Goal: Transaction & Acquisition: Purchase product/service

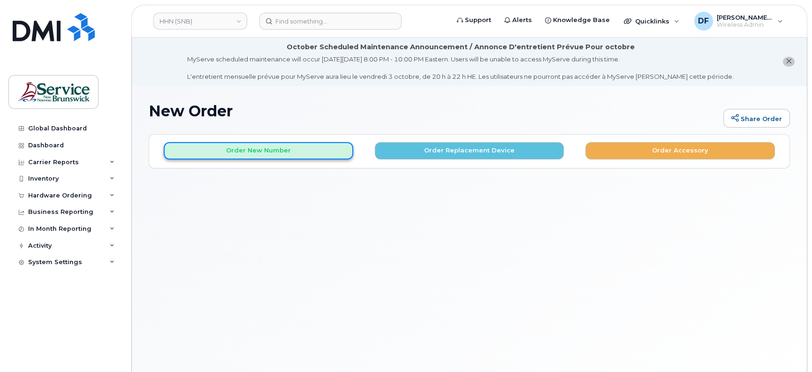
click at [269, 151] on button "Order New Number" at bounding box center [259, 150] width 190 height 17
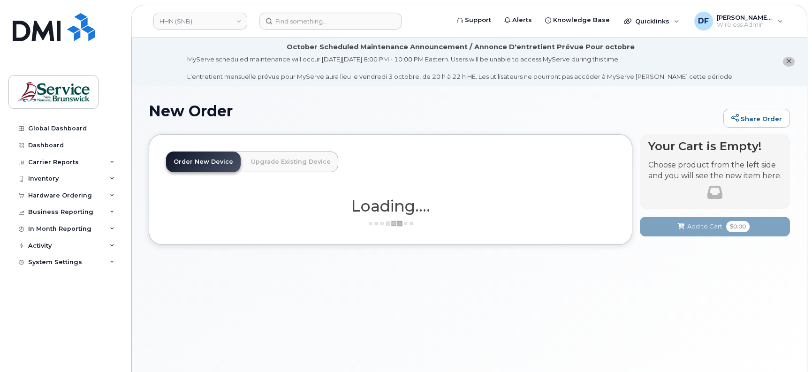
click at [361, 270] on div "New Order Share Order × Share This Order If you want to allow others to create …" at bounding box center [469, 240] width 675 height 309
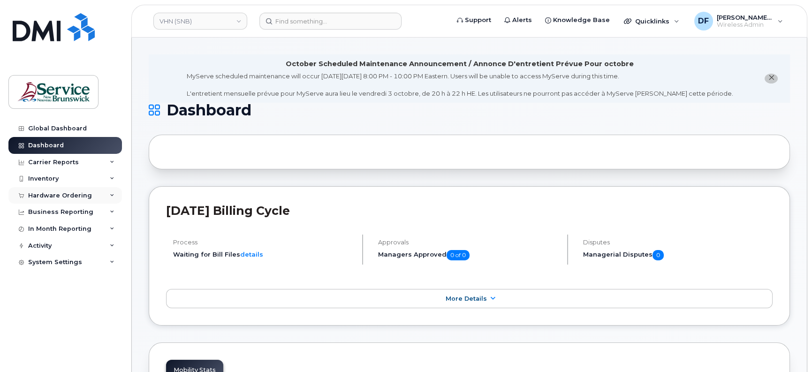
click at [49, 201] on div "Hardware Ordering" at bounding box center [65, 195] width 114 height 17
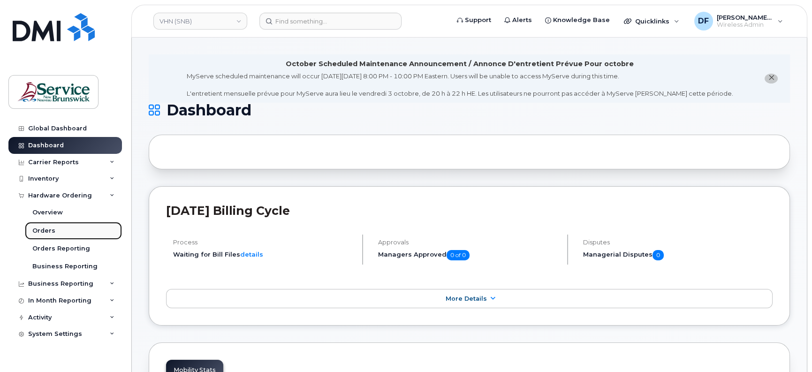
click at [60, 229] on link "Orders" at bounding box center [73, 231] width 97 height 18
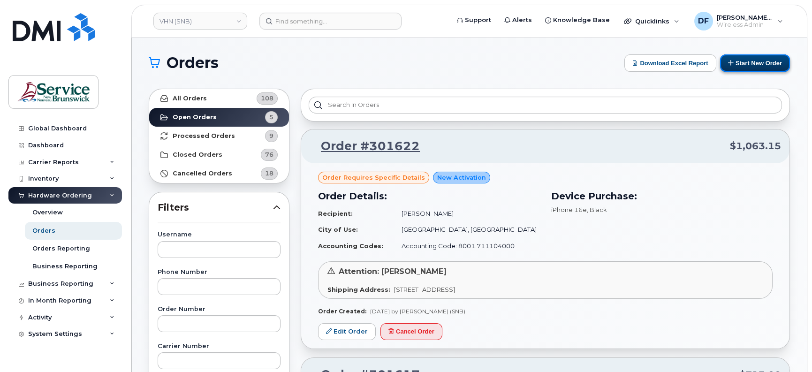
click at [734, 60] on button "Start New Order" at bounding box center [755, 62] width 70 height 17
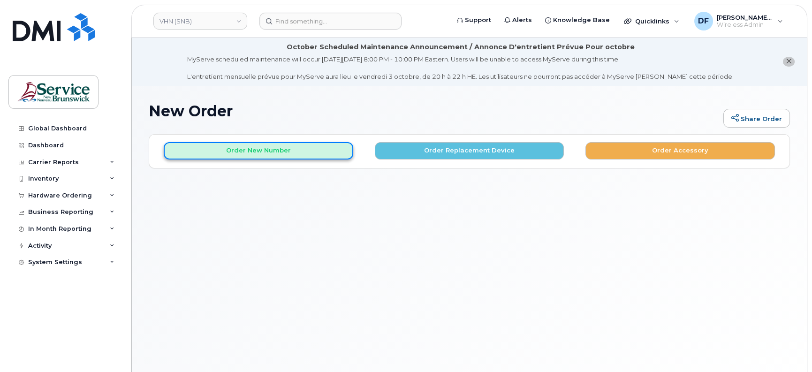
click at [257, 148] on button "Order New Number" at bounding box center [259, 150] width 190 height 17
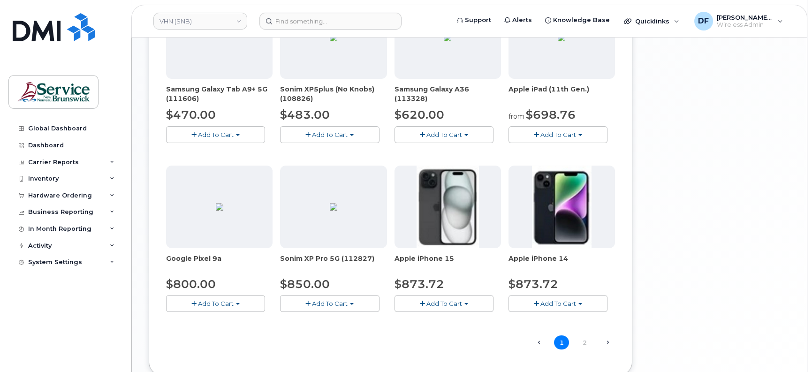
scroll to position [636, 0]
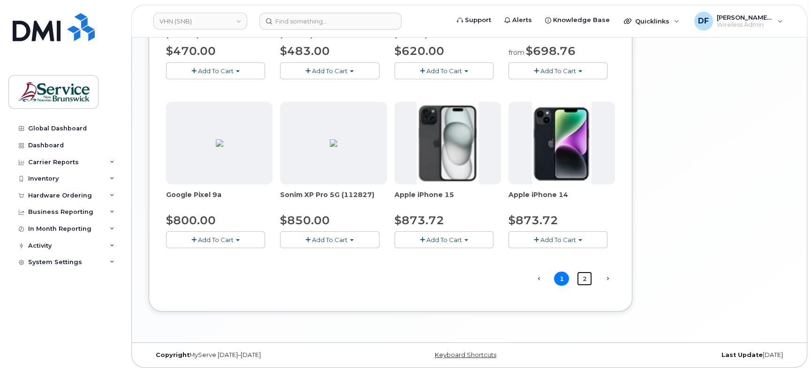
click at [583, 277] on link "2" at bounding box center [584, 279] width 15 height 15
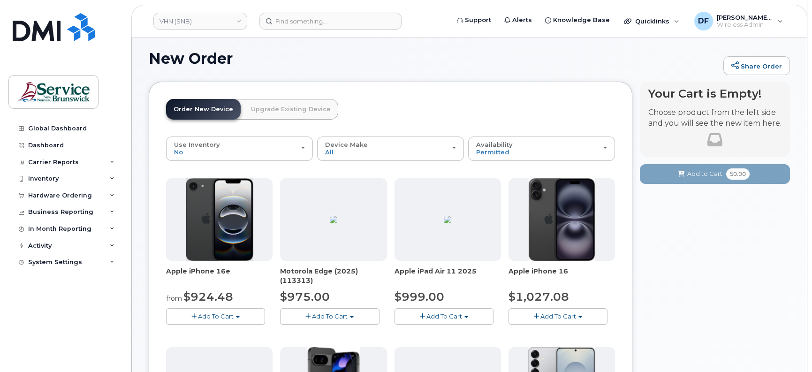
click at [207, 312] on span "Add To Cart" at bounding box center [216, 316] width 36 height 8
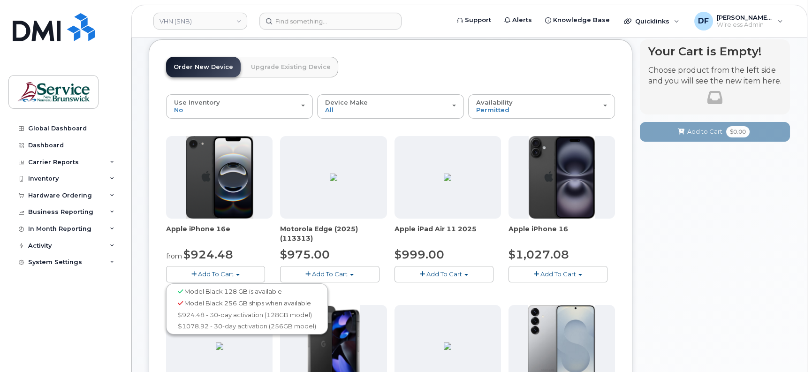
scroll to position [112, 0]
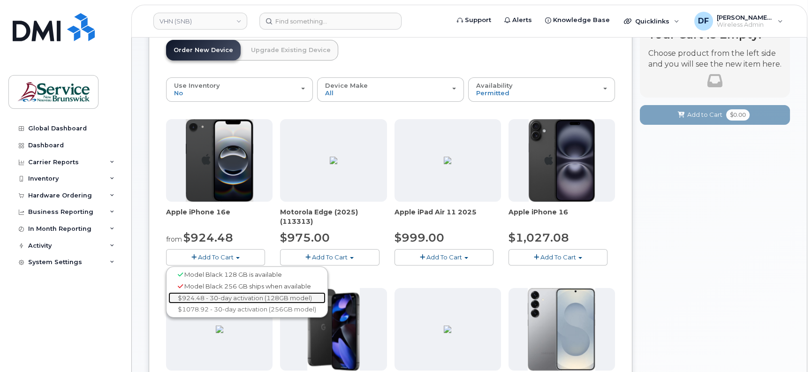
click at [213, 297] on link "$924.48 - 30-day activation (128GB model)" at bounding box center [246, 298] width 157 height 12
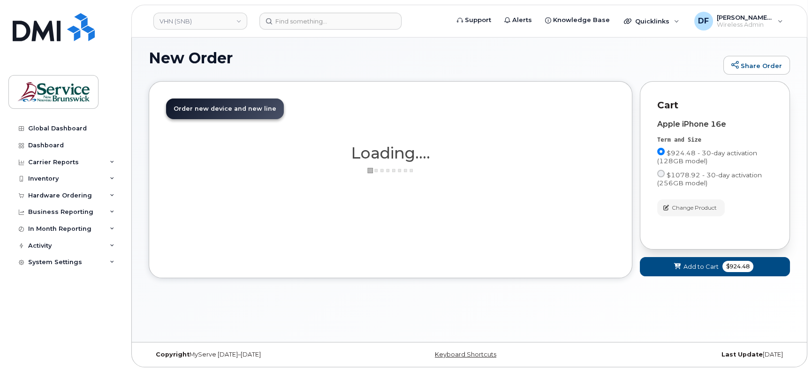
scroll to position [53, 0]
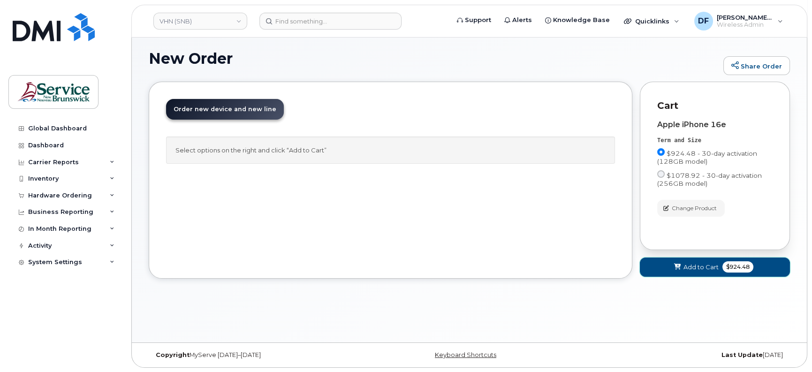
click at [699, 271] on button "Add to Cart $924.48" at bounding box center [715, 267] width 150 height 19
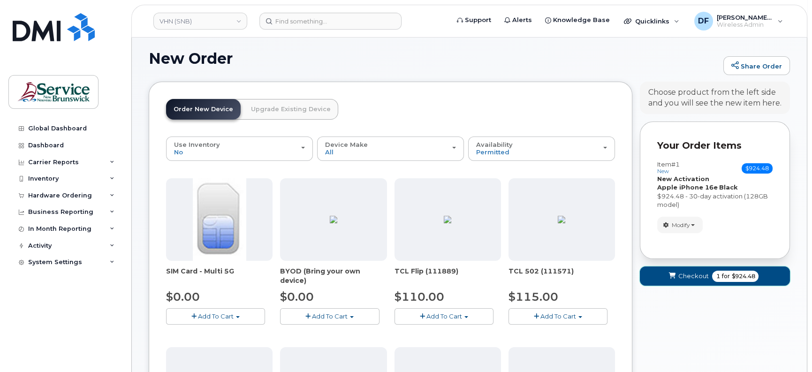
click at [702, 272] on span "Checkout" at bounding box center [693, 276] width 30 height 9
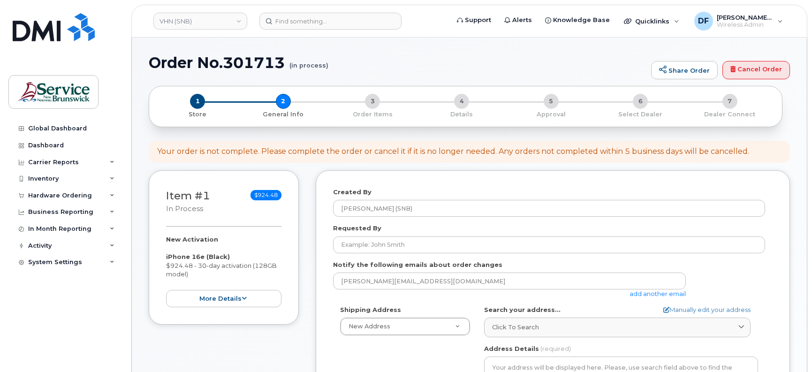
select select
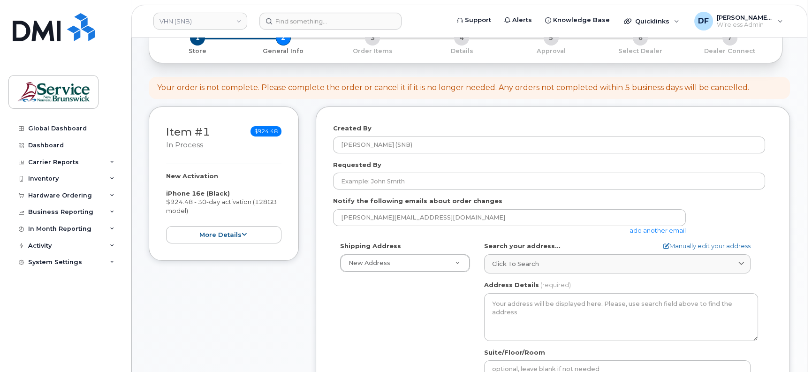
scroll to position [117, 0]
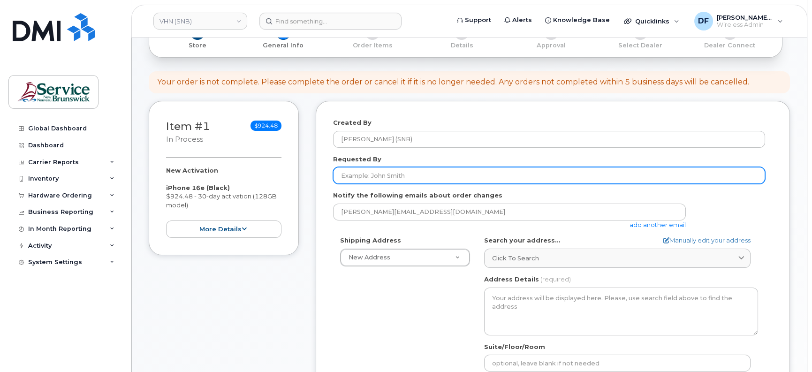
click at [354, 178] on input "Requested By" at bounding box center [549, 175] width 432 height 17
paste input "Kerry Ferguson"
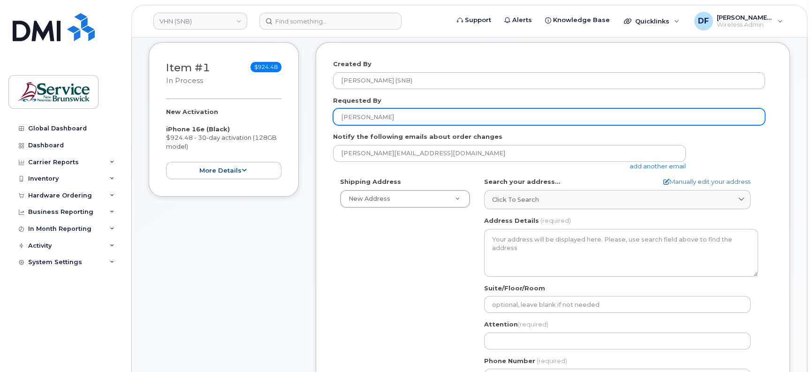
scroll to position [235, 0]
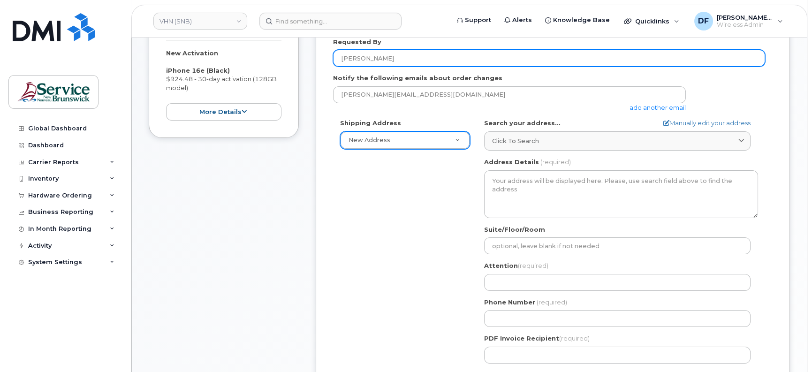
type input "Kerry Ferguson"
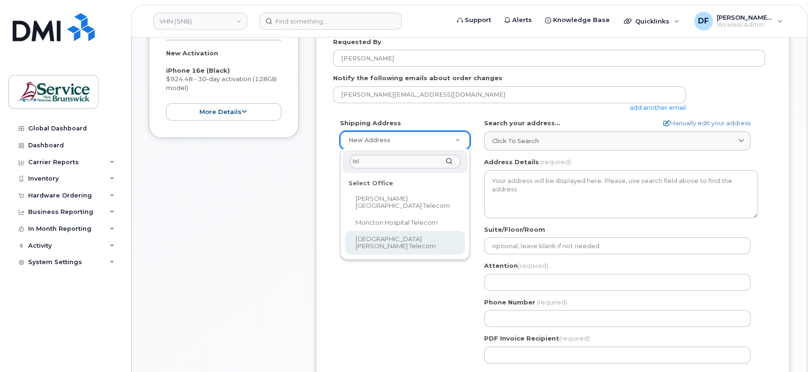
type input "tel"
select select
type textarea "400 University Avenue, Room 24.199 Saint John New Brunswick E2L 4L2"
type input "Matthew Humphrey"
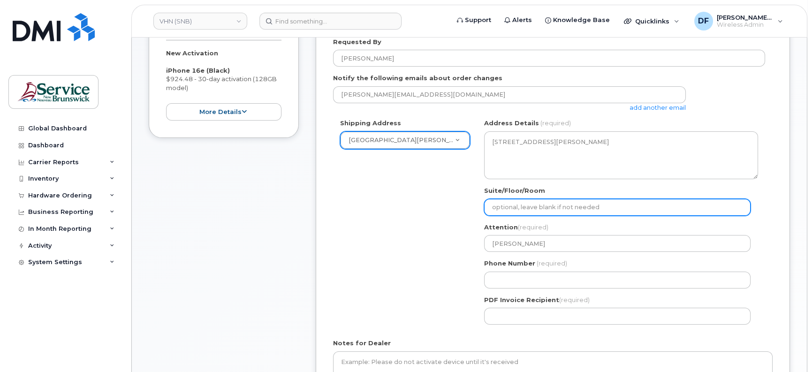
click at [529, 206] on input "Suite/Floor/Room" at bounding box center [617, 207] width 266 height 17
paste input "WO0000000488203"
select select
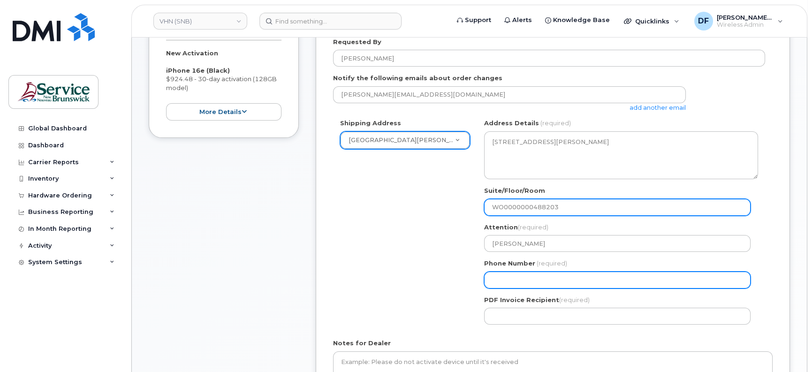
type input "WO0000000488203"
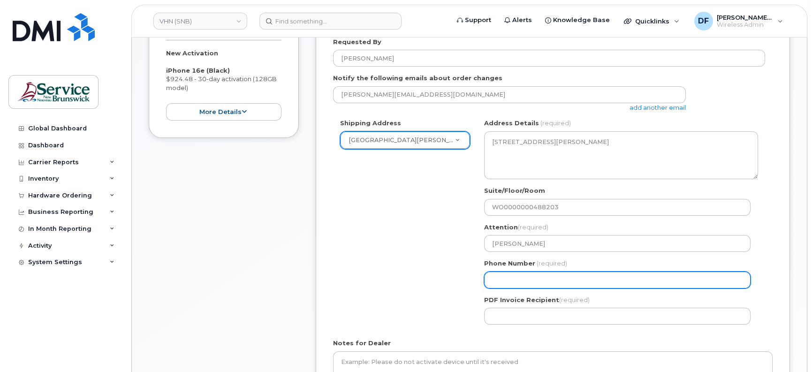
click at [516, 280] on input "Phone Number" at bounding box center [617, 280] width 266 height 17
select select
type input "506566019"
select select
type input "5065660198"
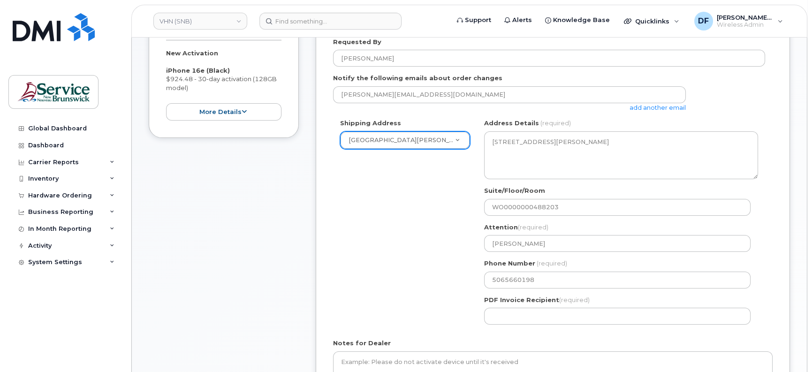
click at [557, 334] on form "Created By Doiron, Frederic (SNB) Requested By Kerry Ferguson Notify the follow…" at bounding box center [553, 208] width 440 height 414
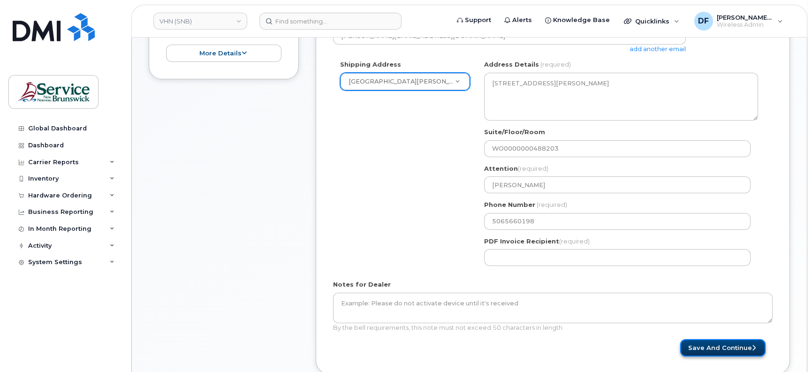
click at [725, 344] on button "Save and Continue" at bounding box center [722, 347] width 85 height 17
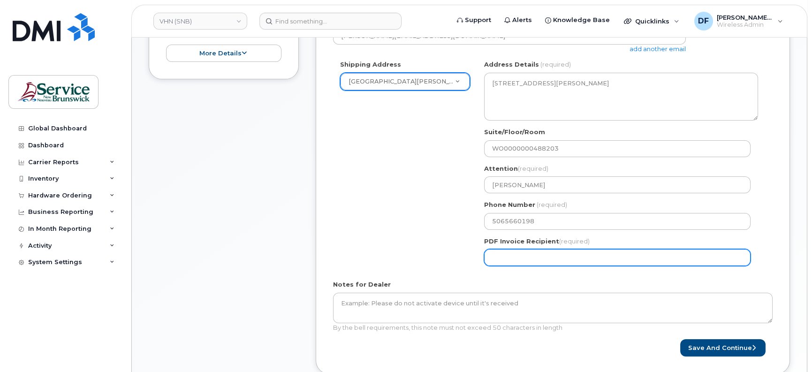
click at [561, 258] on input "PDF Invoice Recipient (required)" at bounding box center [617, 257] width 266 height 17
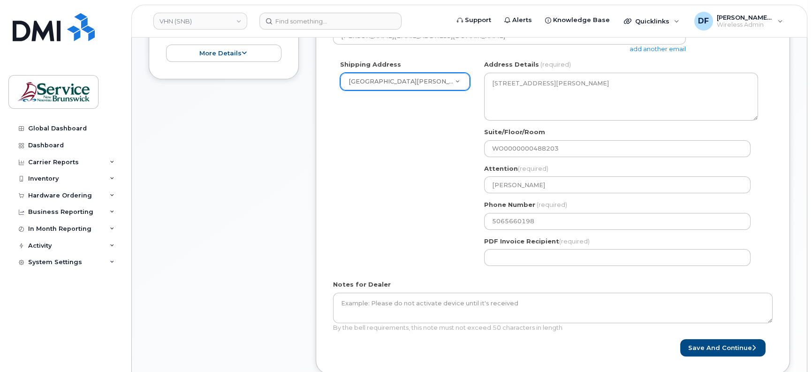
click at [392, 239] on div "Shipping Address Saint John Regional Hospital Telecom New Address ASD-E Main Of…" at bounding box center [549, 166] width 432 height 213
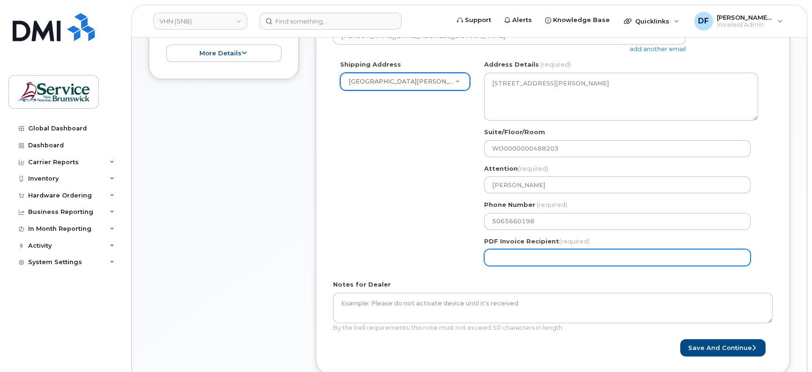
click at [541, 253] on input "PDF Invoice Recipient (required)" at bounding box center [617, 257] width 266 height 17
click at [514, 255] on input "PDF Invoice Recipient (required)" at bounding box center [617, 257] width 266 height 17
paste input "[PERSON_NAME][EMAIL_ADDRESS][PERSON_NAME][DOMAIN_NAME]"
type input "[PERSON_NAME][EMAIL_ADDRESS][PERSON_NAME][DOMAIN_NAME]"
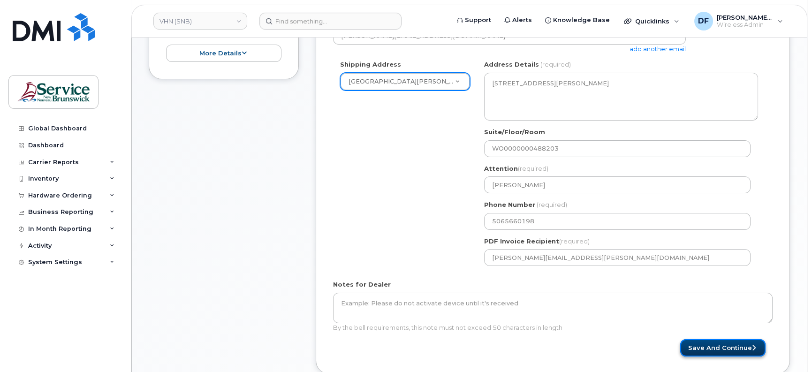
click at [697, 344] on button "Save and Continue" at bounding box center [722, 347] width 85 height 17
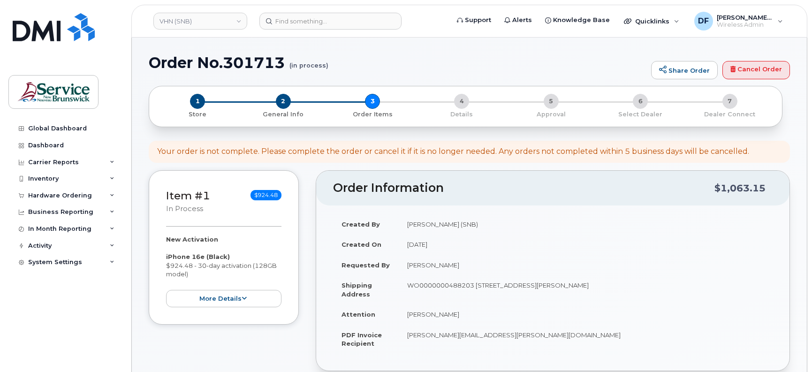
select select
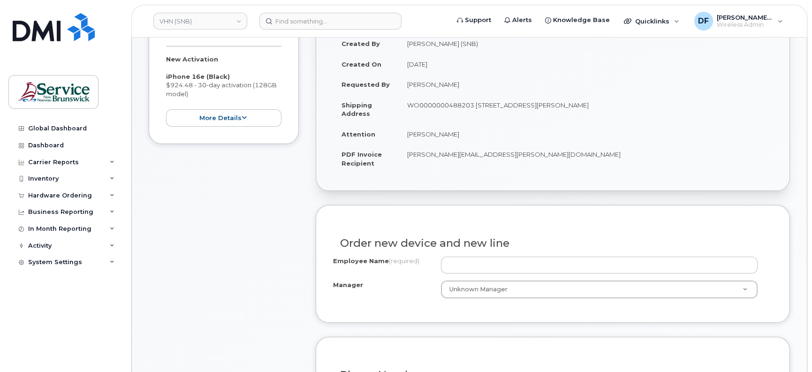
scroll to position [235, 0]
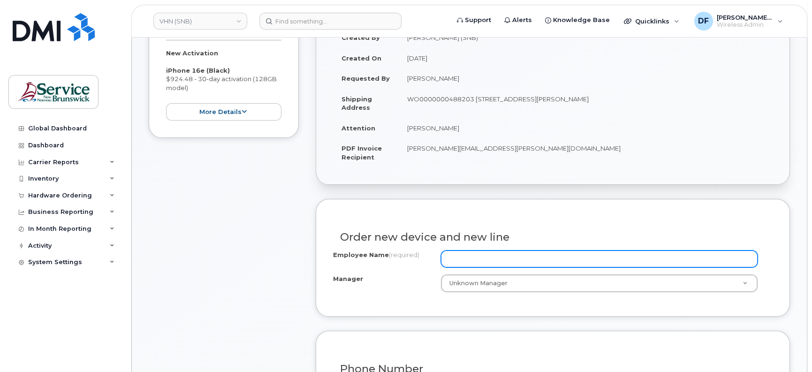
click at [459, 251] on input "Employee Name (required)" at bounding box center [599, 259] width 317 height 17
paste input "[PERSON_NAME]"
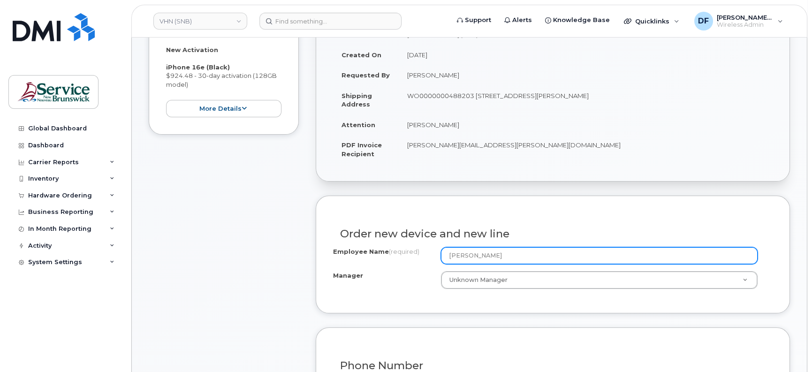
scroll to position [352, 0]
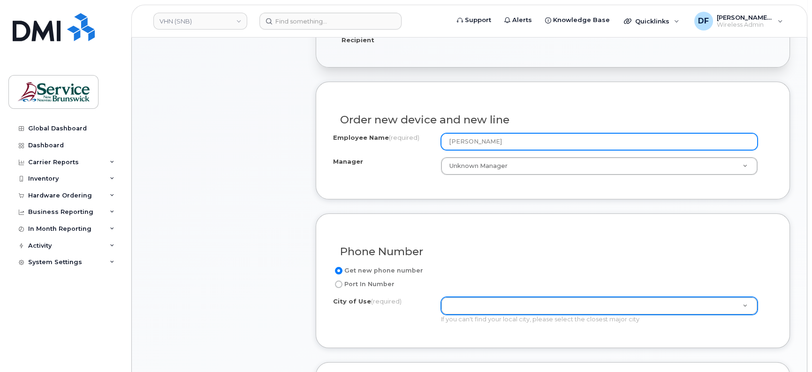
type input "[PERSON_NAME]"
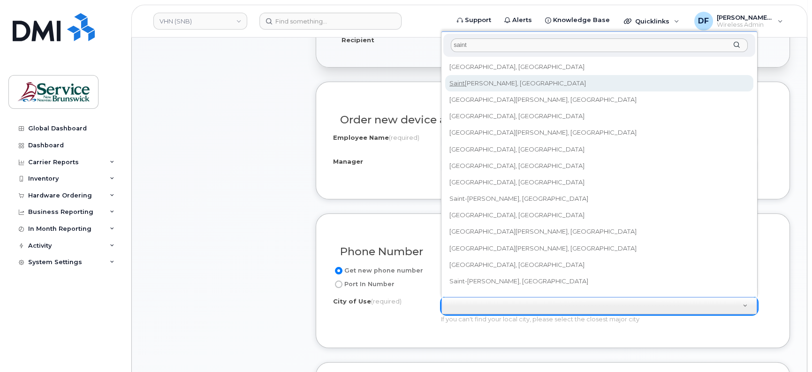
type input "saint"
type input "2008"
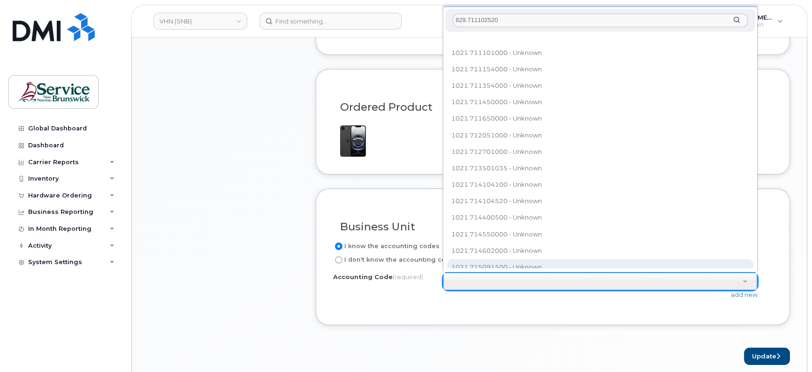
scroll to position [0, 0]
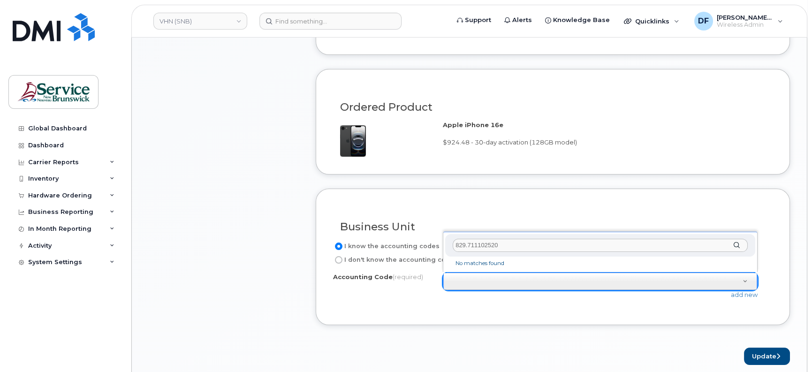
click at [465, 244] on input "829.711102520" at bounding box center [600, 246] width 295 height 14
type input "8291.711102520"
click at [532, 244] on input "8291.711102520" at bounding box center [600, 246] width 295 height 14
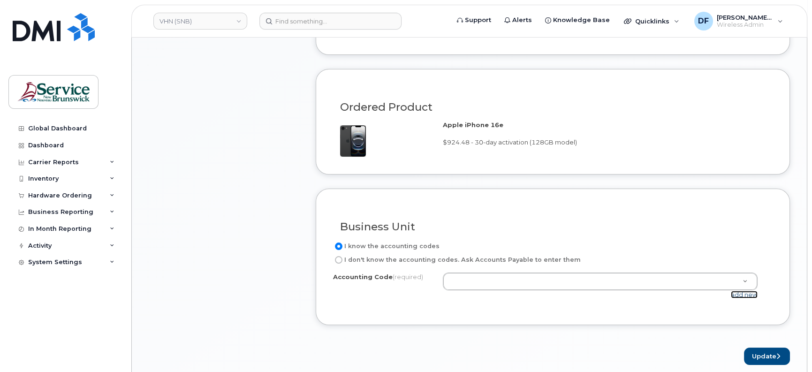
click at [737, 291] on link "add new" at bounding box center [744, 295] width 27 height 8
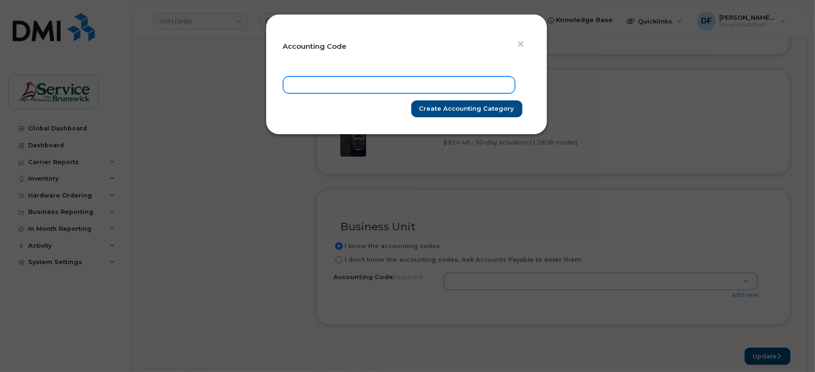
click at [423, 89] on input "text" at bounding box center [399, 84] width 232 height 17
paste input "8291.711102520"
type input "8291.711102520"
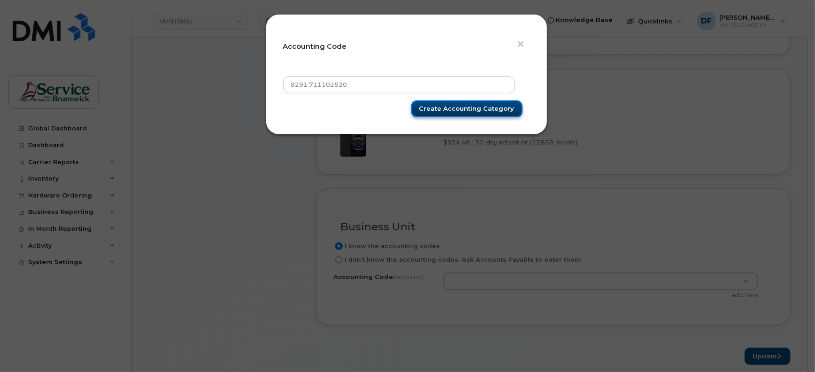
click at [482, 111] on input "Create Accounting category" at bounding box center [466, 108] width 111 height 17
type input "Create Accounting category"
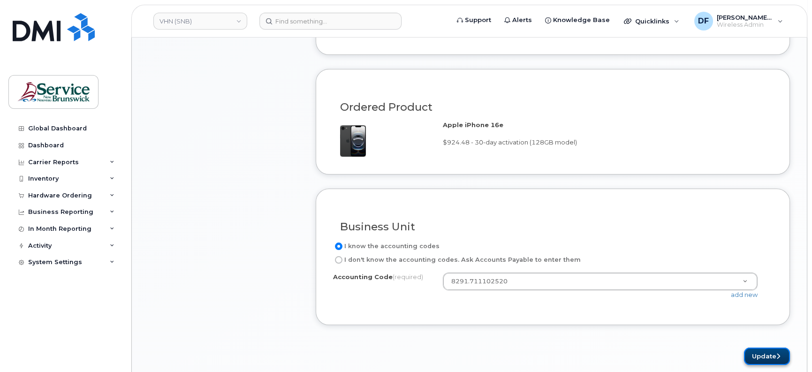
click at [762, 348] on button "Update" at bounding box center [767, 356] width 46 height 17
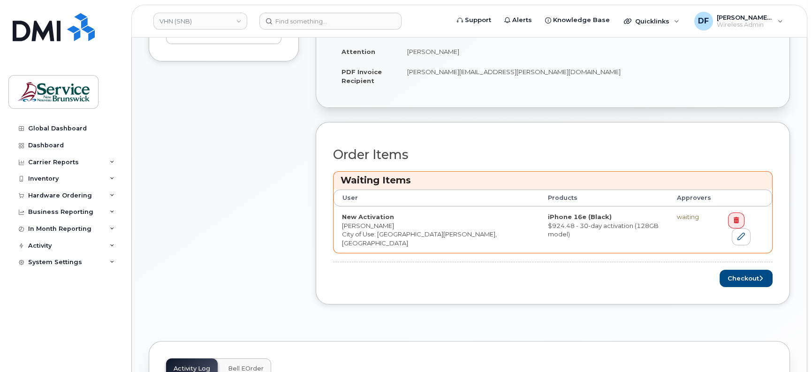
scroll to position [352, 0]
click at [730, 272] on button "Checkout" at bounding box center [746, 277] width 53 height 17
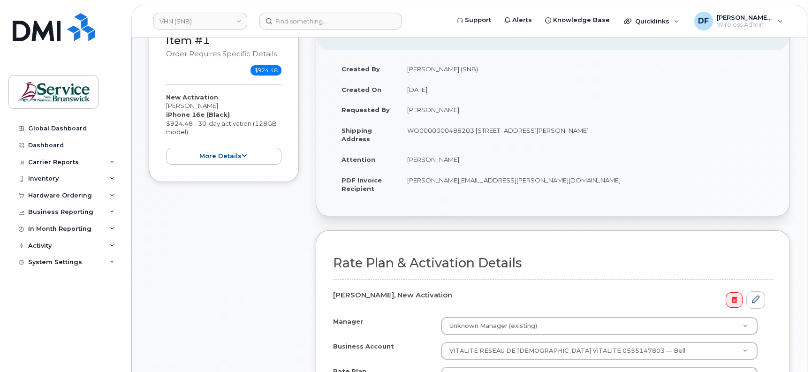
scroll to position [293, 0]
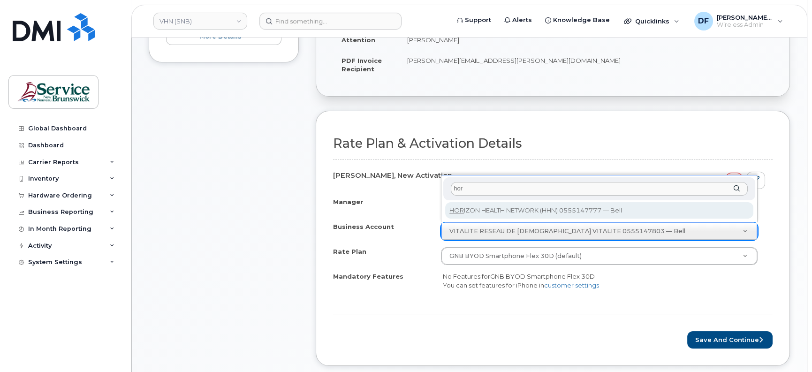
type input "hor"
select select "12913"
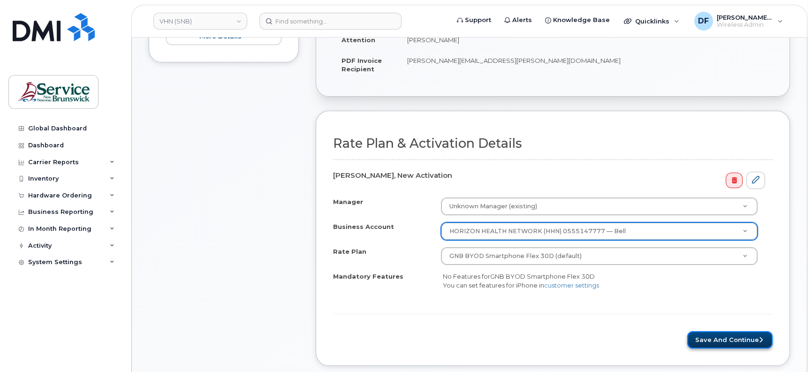
click at [733, 337] on button "Save and Continue" at bounding box center [729, 339] width 85 height 17
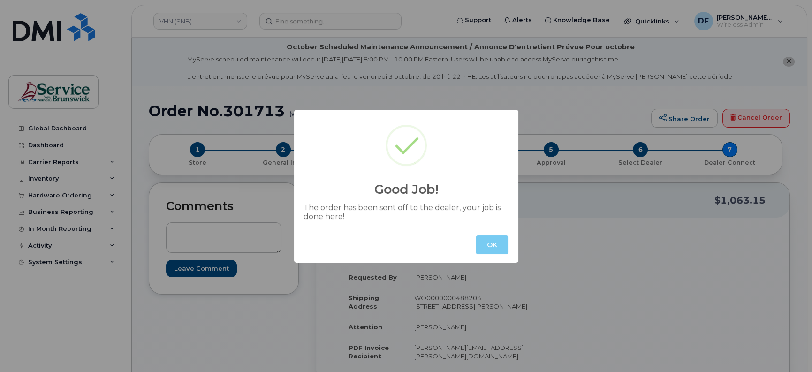
click at [506, 242] on button "OK" at bounding box center [492, 245] width 33 height 19
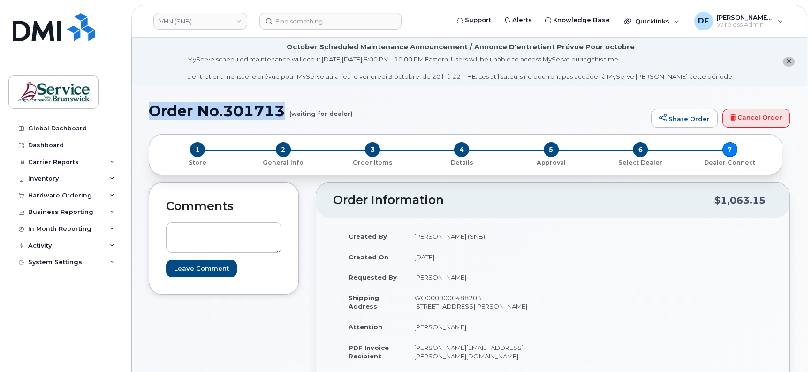
drag, startPoint x: 283, startPoint y: 110, endPoint x: 152, endPoint y: 116, distance: 131.0
click at [152, 116] on h1 "Order No.301713 (waiting for dealer)" at bounding box center [398, 111] width 498 height 16
copy h1 "Order No.301713"
click at [176, 19] on link "VHN (SNB)" at bounding box center [200, 21] width 94 height 17
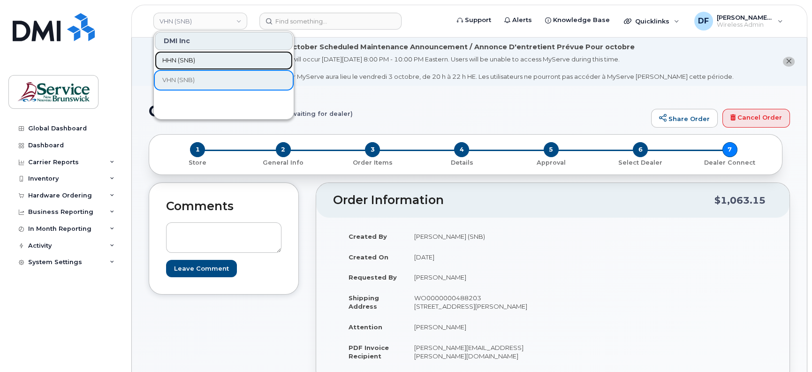
click at [190, 62] on span "HHN (SNB)" at bounding box center [178, 60] width 33 height 9
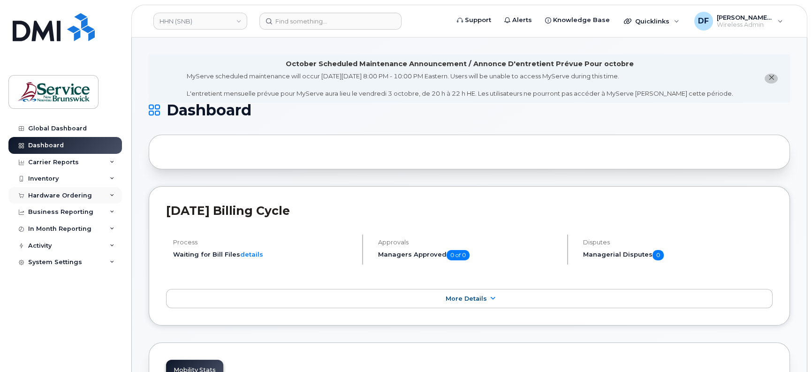
click at [47, 195] on div "Hardware Ordering" at bounding box center [60, 196] width 64 height 8
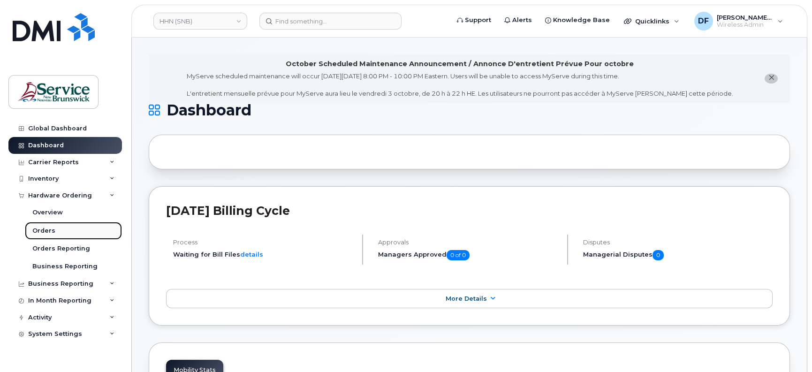
click at [49, 227] on div "Orders" at bounding box center [43, 231] width 23 height 8
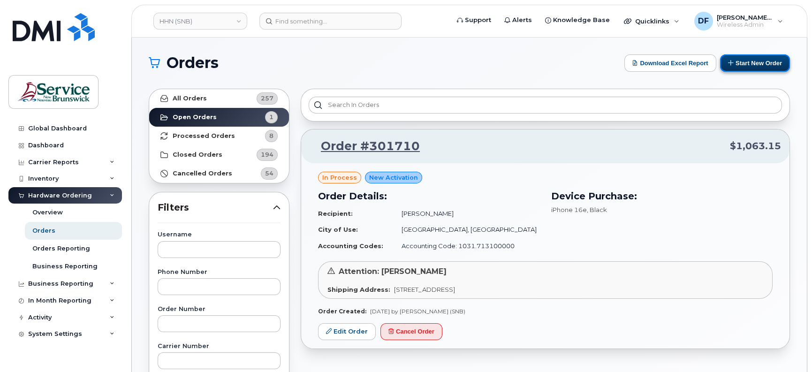
click at [757, 70] on button "Start New Order" at bounding box center [755, 62] width 70 height 17
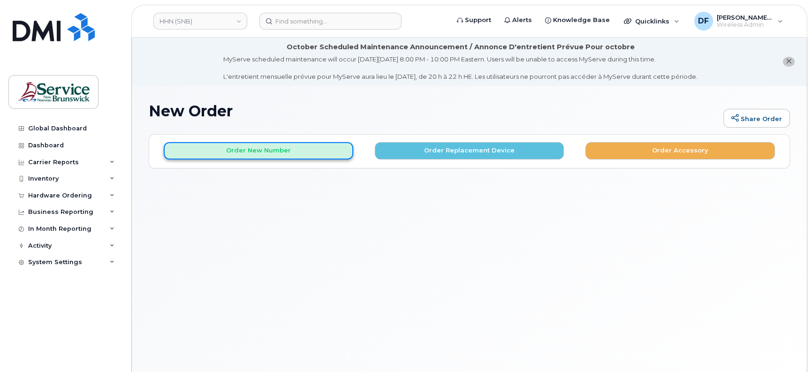
click at [224, 145] on button "Order New Number" at bounding box center [259, 150] width 190 height 17
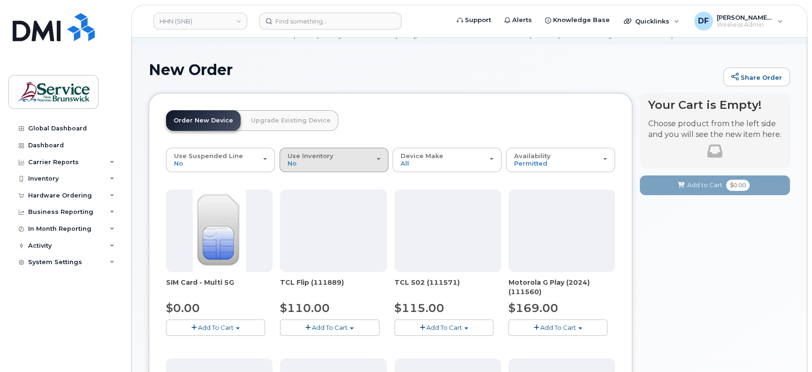
scroll to position [59, 0]
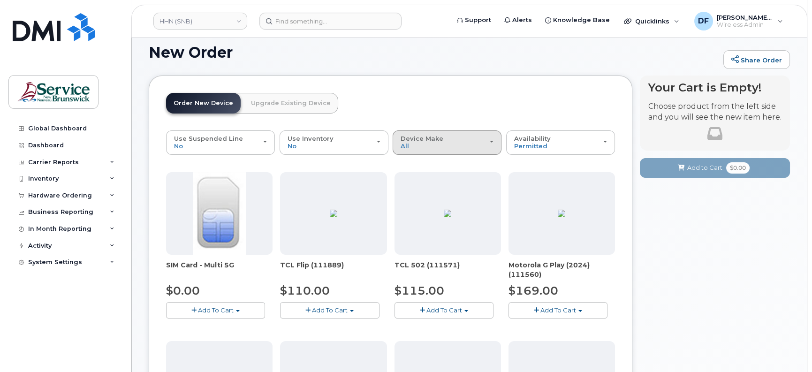
click at [438, 152] on button "Device Make All Aircard Android Cell Phone iPhone Tablet" at bounding box center [447, 142] width 109 height 24
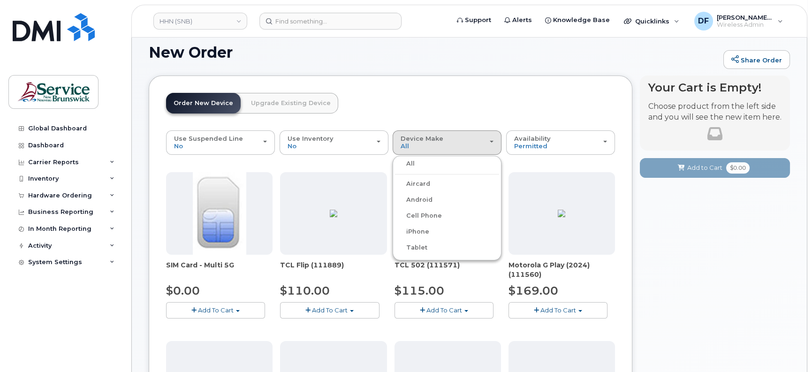
click at [426, 232] on label "iPhone" at bounding box center [412, 231] width 34 height 11
click at [0, 0] on input "iPhone" at bounding box center [0, 0] width 0 height 0
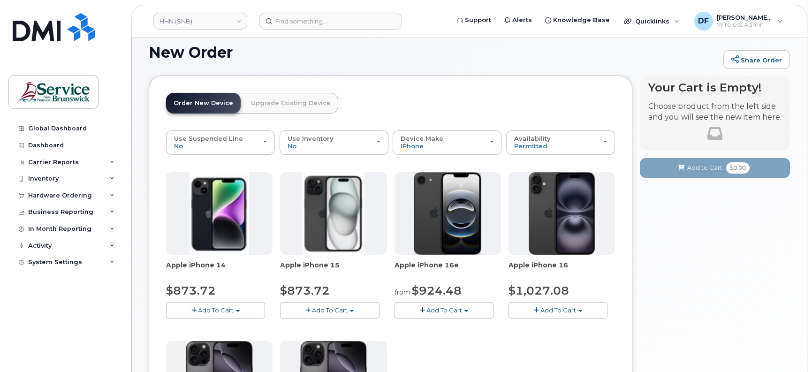
click at [439, 305] on button "Add To Cart" at bounding box center [444, 310] width 99 height 16
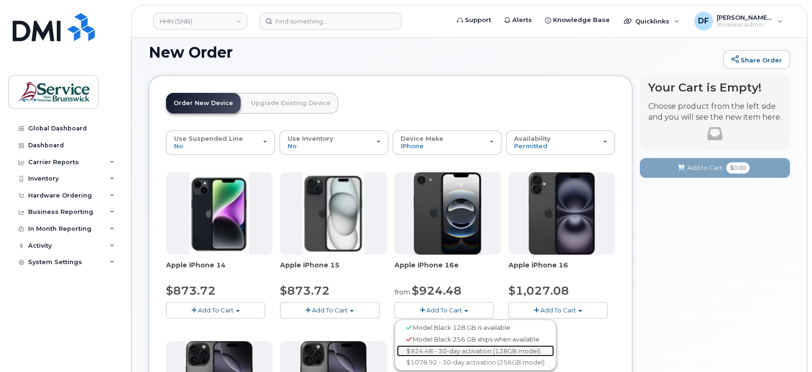
click at [448, 348] on link "$924.48 - 30-day activation (128GB model)" at bounding box center [475, 351] width 157 height 12
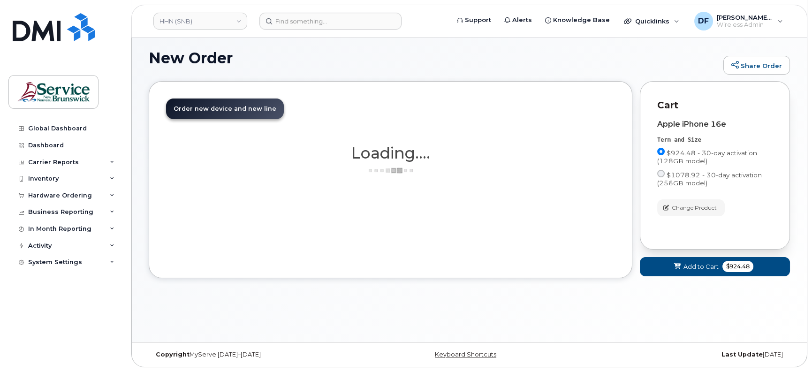
scroll to position [53, 0]
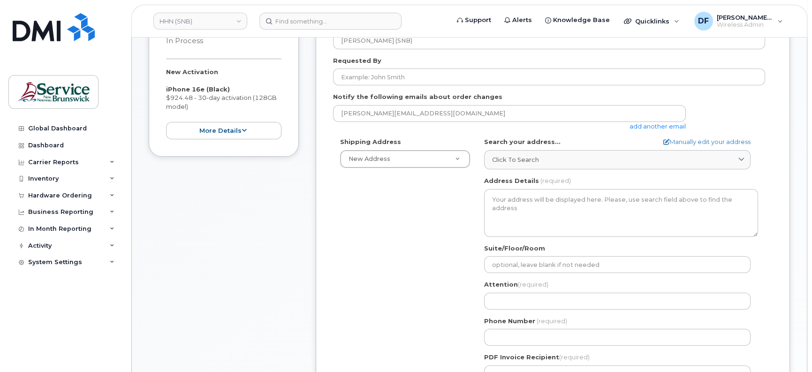
scroll to position [235, 0]
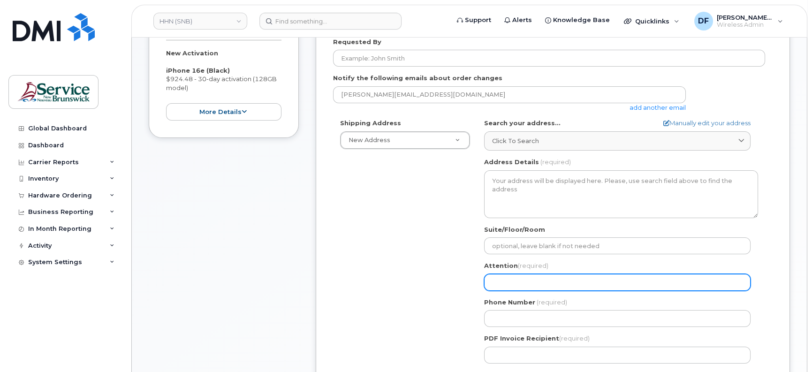
click at [518, 286] on input "Attention (required)" at bounding box center [617, 282] width 266 height 17
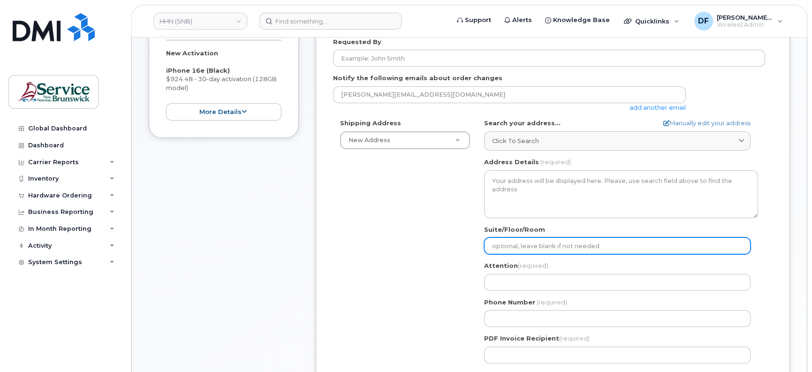
click at [500, 239] on input "Suite/Floor/Room" at bounding box center [617, 245] width 266 height 17
paste input "WO0000000487272"
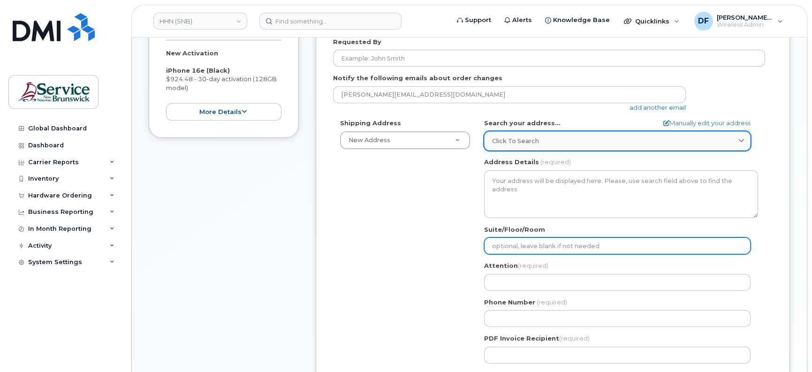
select select
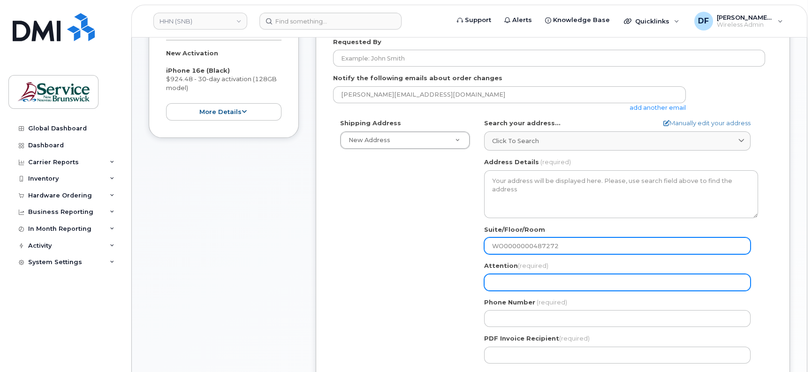
type input "WO0000000487272"
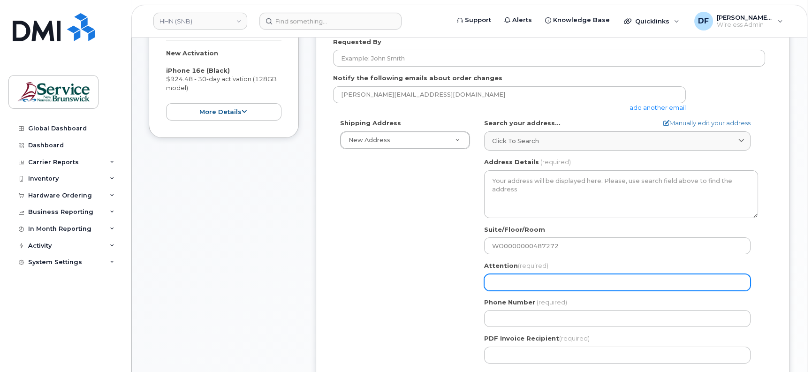
click at [512, 284] on input "Attention (required)" at bounding box center [617, 282] width 266 height 17
type input "[PERSON_NAME]"
select select
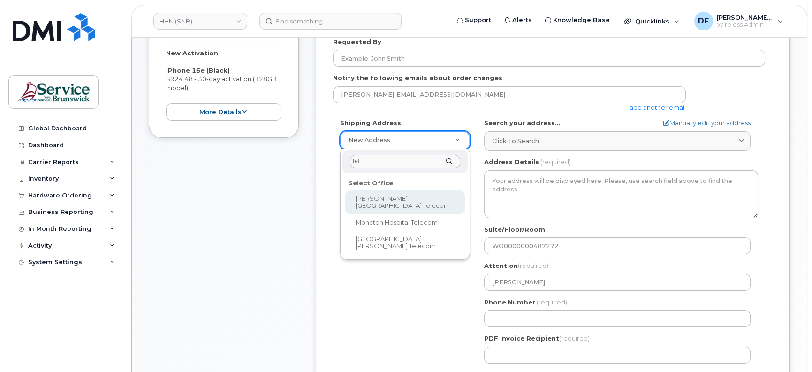
type input "tel"
select select
type textarea "985 College Hill Rd Fredericton New Brunswick E3B 4J7"
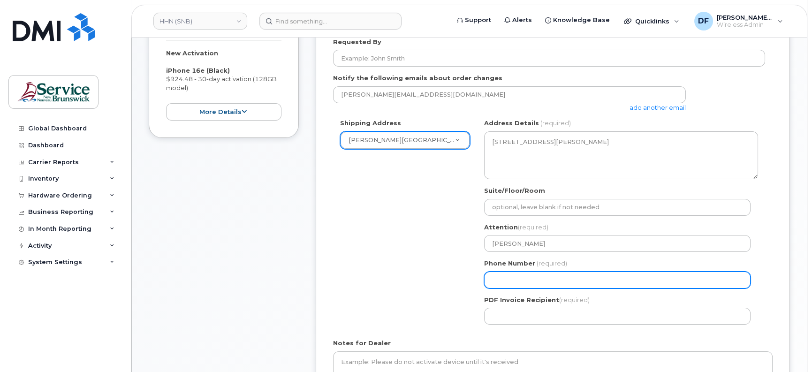
click at [509, 276] on input "Phone Number" at bounding box center [617, 280] width 266 height 17
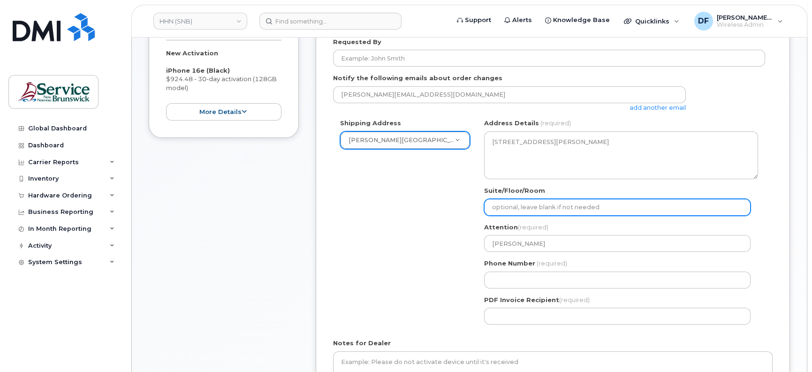
click at [548, 204] on input "Suite/Floor/Room" at bounding box center [617, 207] width 266 height 17
select select
type input "5"
select select
type input "50"
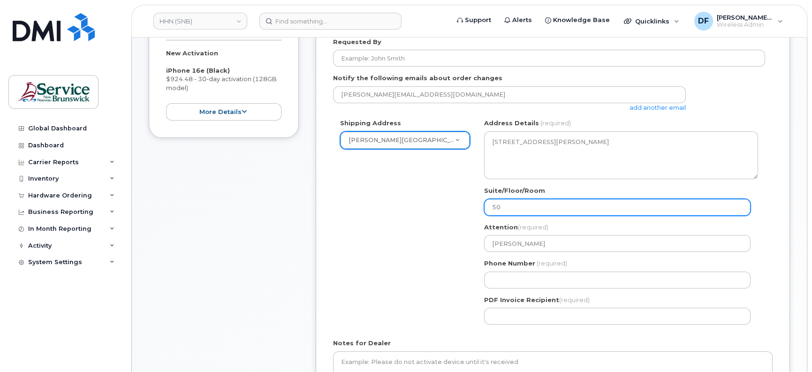
select select
type input "506"
select select
type input "5064"
select select
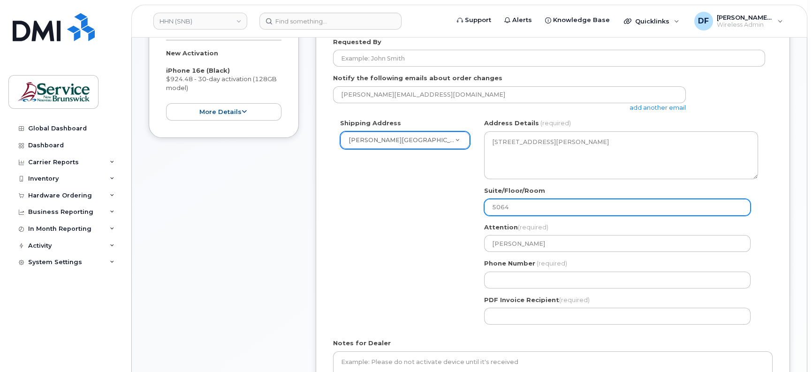
type input "50645"
select select
type input "506452"
select select
type input "5064525"
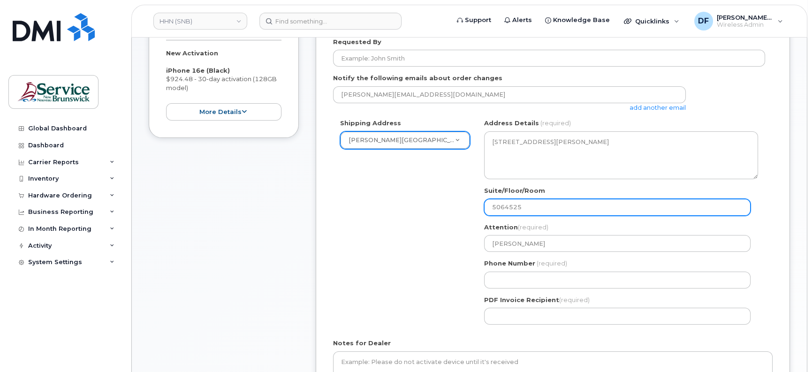
select select
type input "50645254"
select select
type input "506452543"
select select
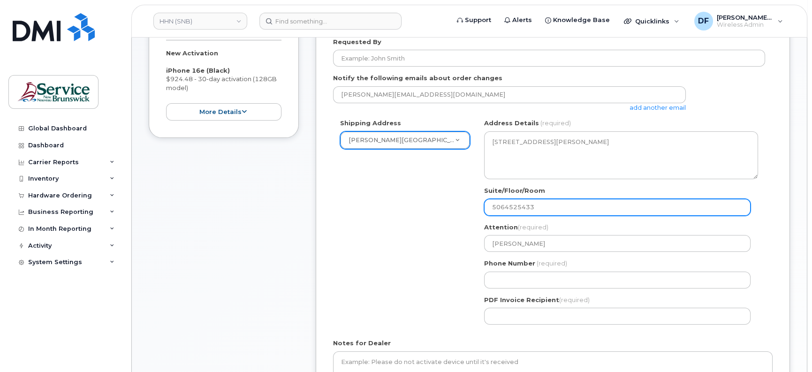
type input "5064525433"
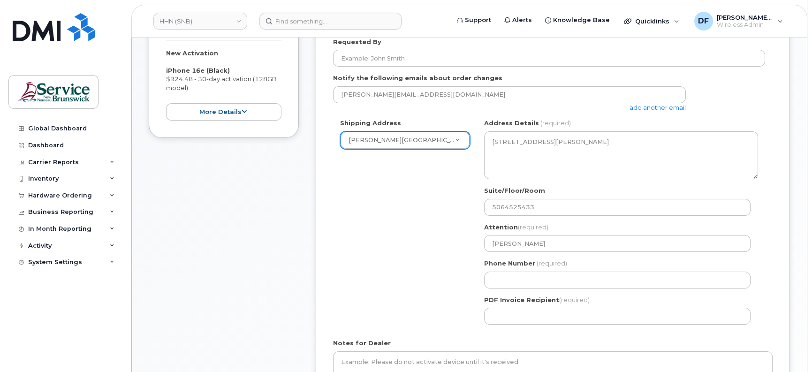
click at [448, 205] on div "Shipping Address Dr. Everett Chalmers Regional Hospital Telecom New Address G-2…" at bounding box center [549, 225] width 432 height 213
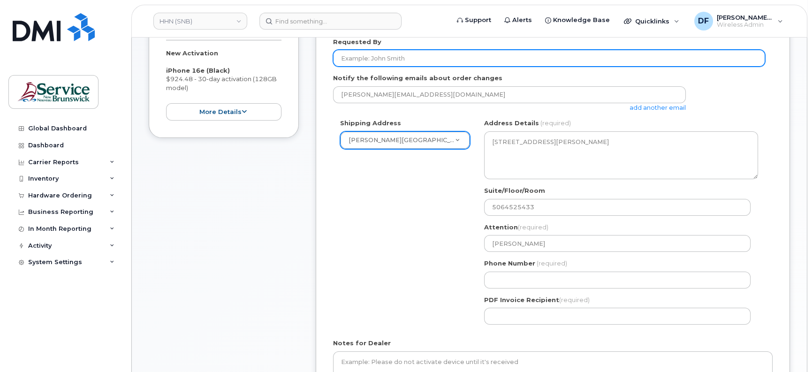
click at [373, 61] on input "Requested By" at bounding box center [549, 58] width 432 height 17
paste input "[PERSON_NAME]"
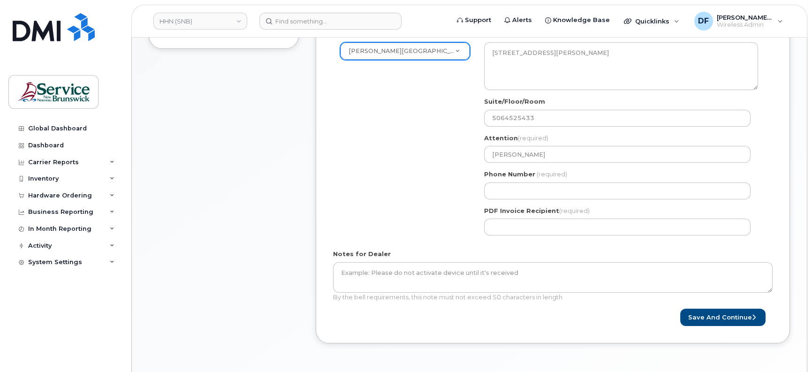
scroll to position [352, 0]
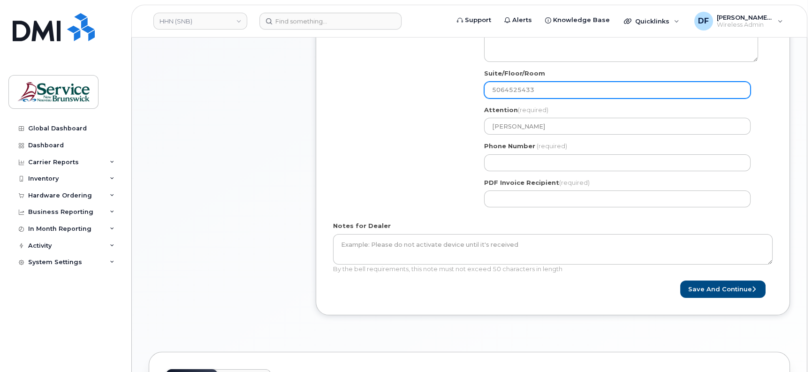
type input "[PERSON_NAME]"
drag, startPoint x: 541, startPoint y: 88, endPoint x: 484, endPoint y: 71, distance: 59.7
click at [484, 71] on div "Suite/Floor/Room 5064525433" at bounding box center [621, 84] width 274 height 30
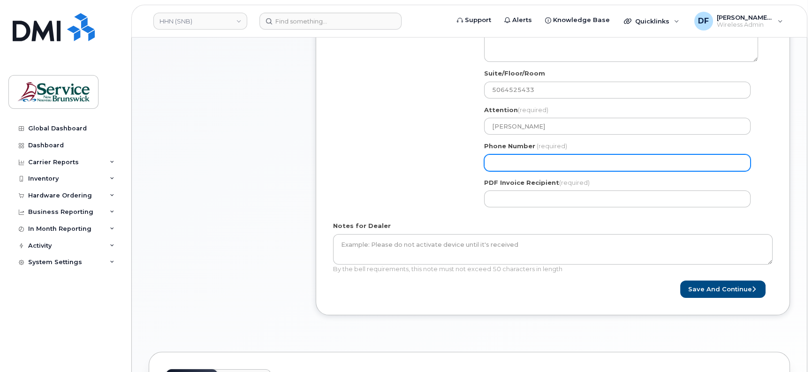
click at [512, 163] on input "Phone Number" at bounding box center [617, 162] width 266 height 17
paste input "5064525433"
select select
type input "5064525433"
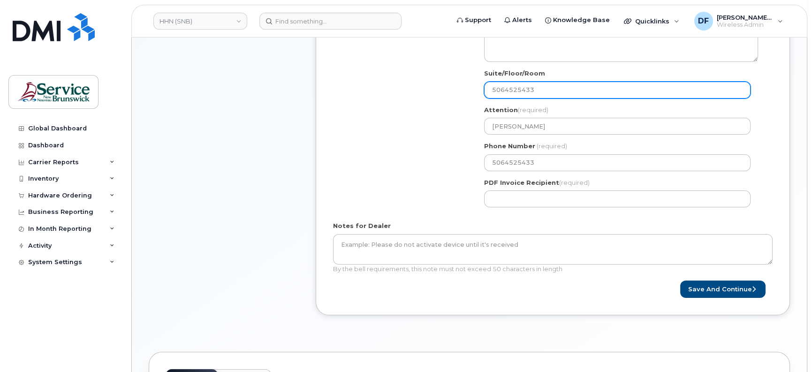
drag, startPoint x: 550, startPoint y: 91, endPoint x: 446, endPoint y: 91, distance: 103.7
click at [446, 91] on div "Shipping Address Dr. Everett Chalmers Regional Hospital Telecom New Address G-2…" at bounding box center [549, 107] width 432 height 213
paste input "WO0000000487272"
select select
type input "WO0000000487272"
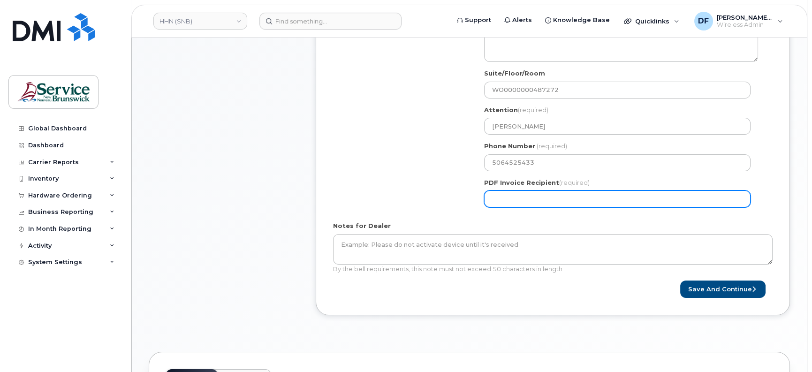
click at [553, 191] on input "PDF Invoice Recipient (required)" at bounding box center [617, 198] width 266 height 17
paste input "Steve.Sullivan@snb.ca"
type input "Steve.Sullivan@snb.ca"
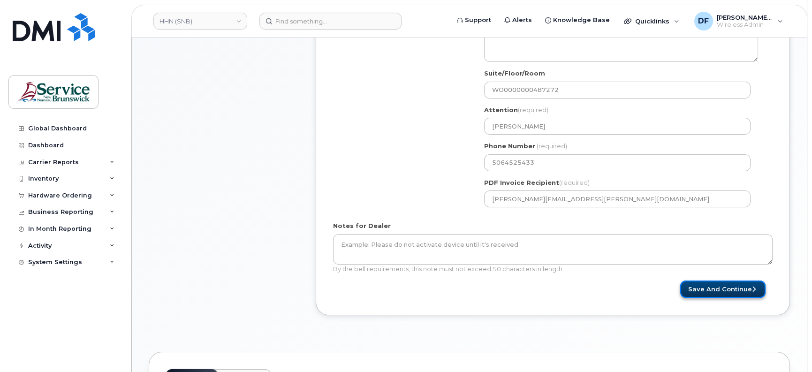
click at [738, 286] on button "Save and Continue" at bounding box center [722, 289] width 85 height 17
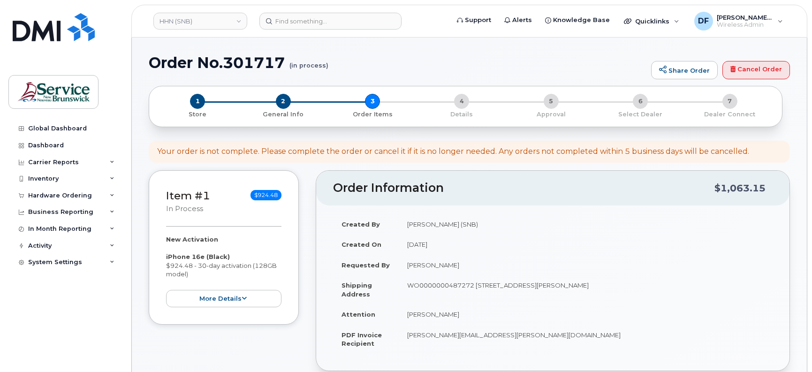
select select
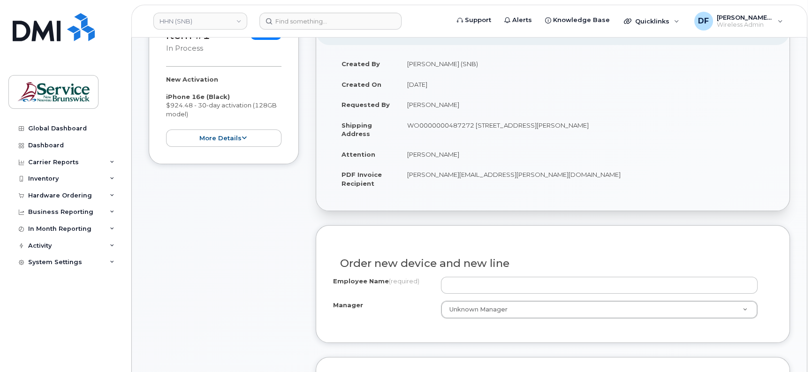
scroll to position [235, 0]
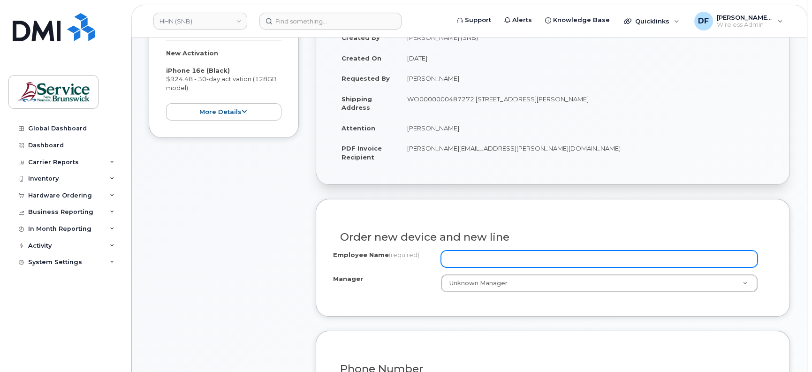
click at [516, 251] on input "Employee Name (required)" at bounding box center [599, 259] width 317 height 17
paste input "[PERSON_NAME]"
type input "[PERSON_NAME]"
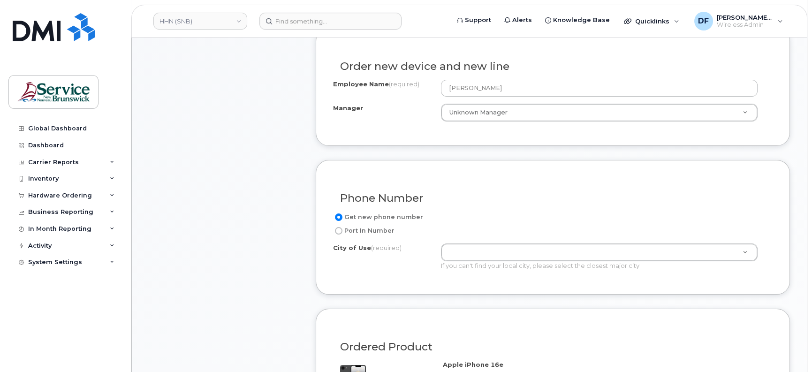
scroll to position [411, 0]
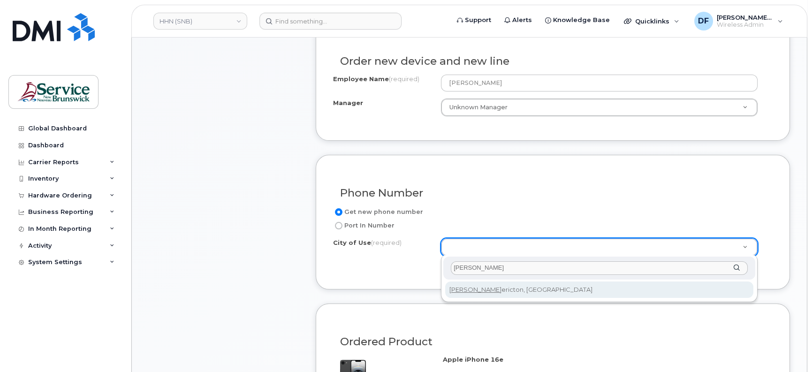
type input "[PERSON_NAME]"
type input "1578"
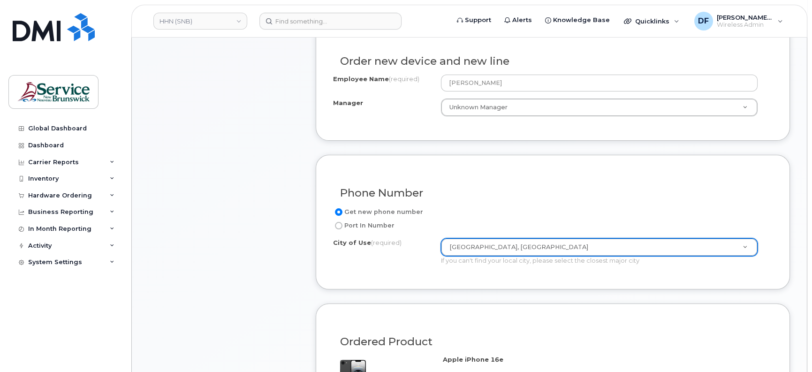
click at [397, 274] on div "Phone Number Get new phone number Port In Number City of Use (required) [GEOGRA…" at bounding box center [553, 222] width 474 height 135
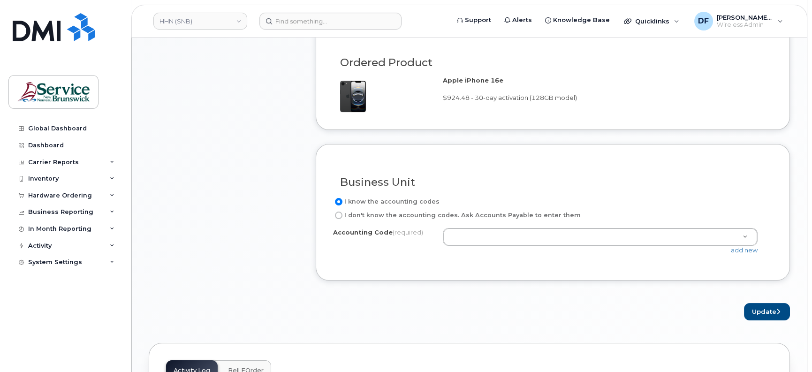
scroll to position [704, 0]
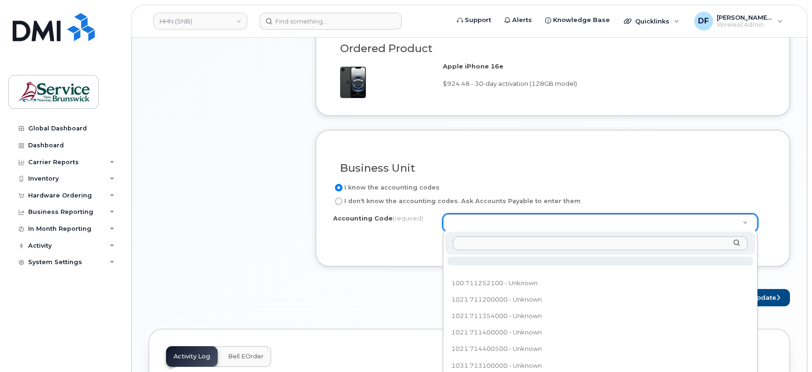
type input "801.714101000"
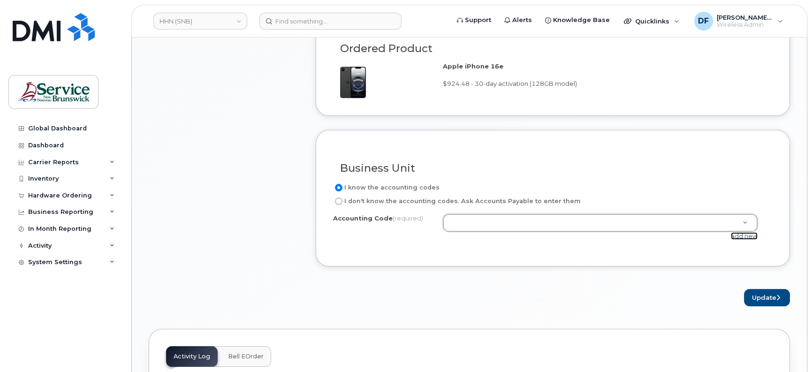
click at [755, 234] on link "add new" at bounding box center [744, 236] width 27 height 8
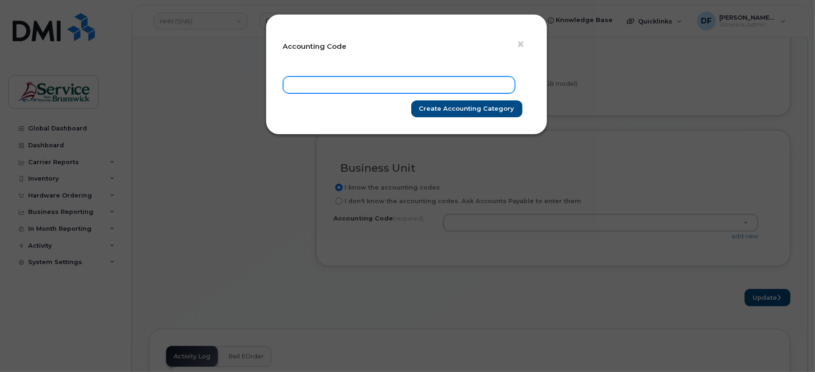
click at [345, 88] on input "text" at bounding box center [399, 84] width 232 height 17
paste input "801.714101000"
type input "801.714101000"
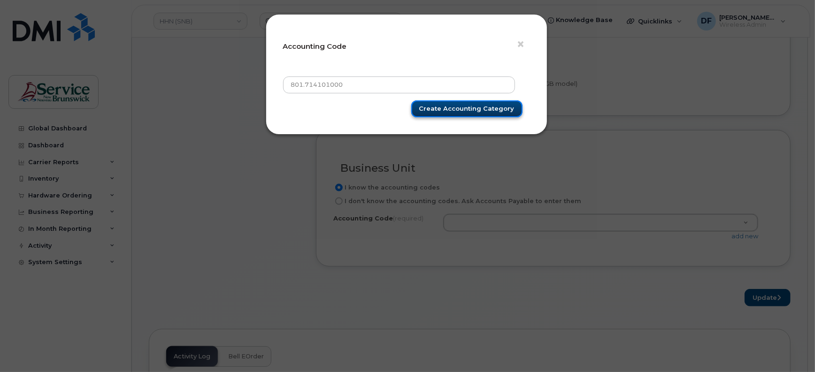
click at [492, 103] on input "Create Accounting category" at bounding box center [466, 108] width 111 height 17
type input "Create Accounting category"
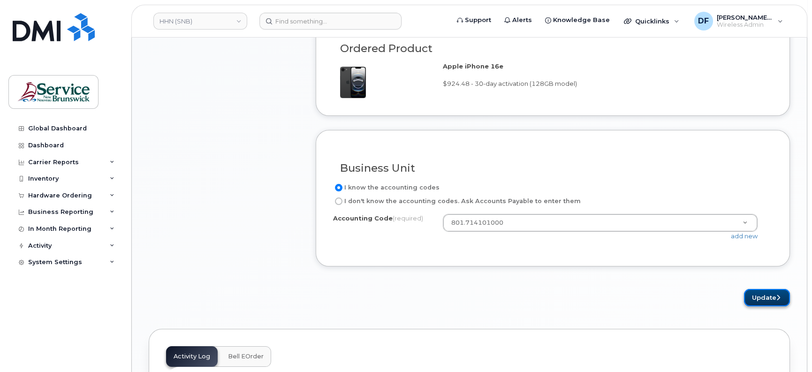
click at [762, 294] on button "Update" at bounding box center [767, 297] width 46 height 17
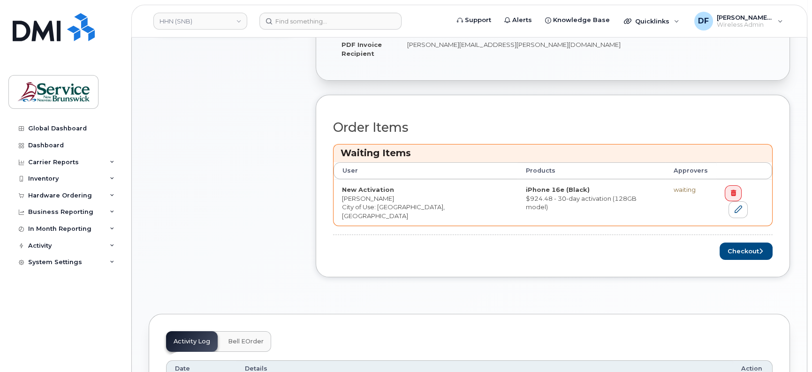
scroll to position [411, 0]
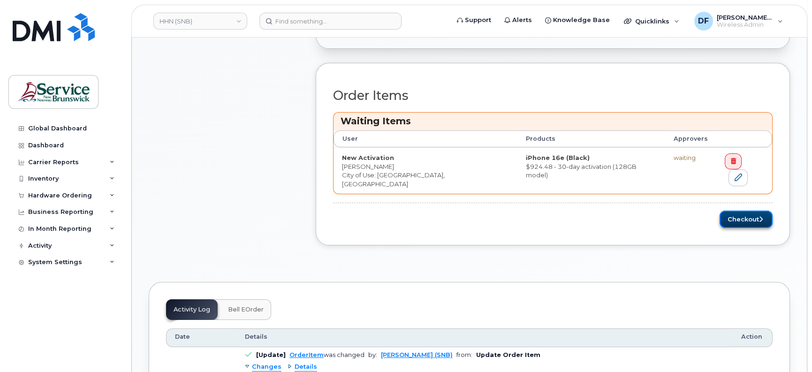
click at [742, 213] on button "Checkout" at bounding box center [746, 219] width 53 height 17
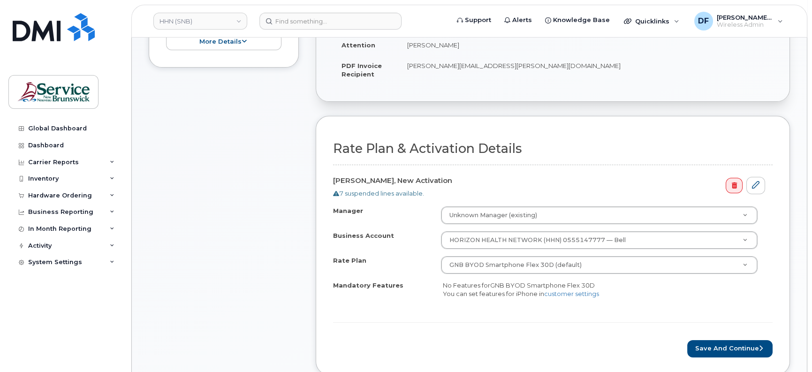
scroll to position [293, 0]
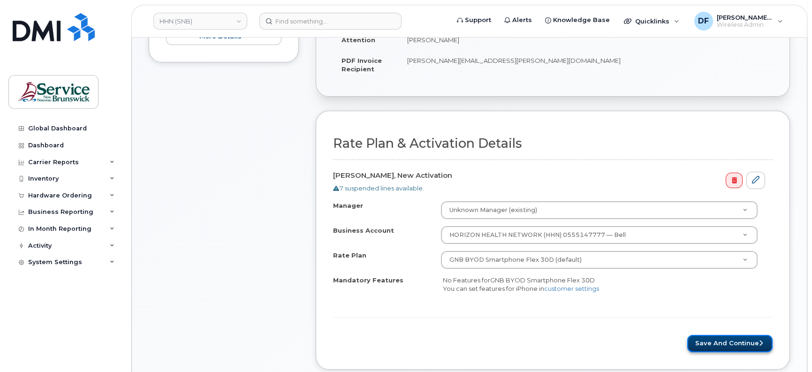
click at [734, 336] on button "Save and Continue" at bounding box center [729, 343] width 85 height 17
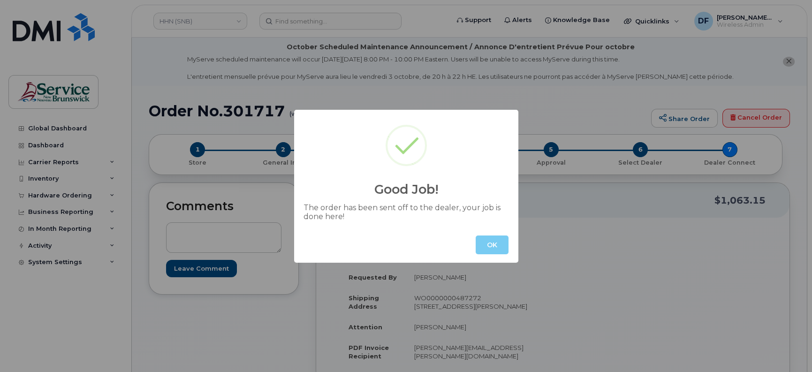
click at [486, 249] on button "OK" at bounding box center [492, 245] width 33 height 19
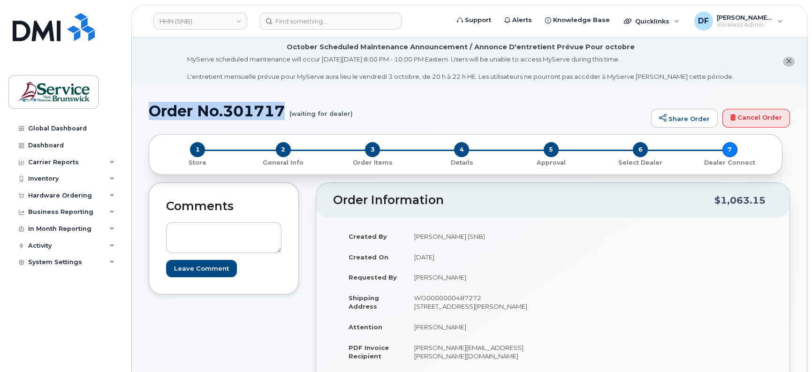
drag, startPoint x: 283, startPoint y: 107, endPoint x: 152, endPoint y: 117, distance: 131.3
click at [152, 117] on h1 "Order No.301717 (waiting for dealer)" at bounding box center [398, 111] width 498 height 16
copy h1 "Order No.301717"
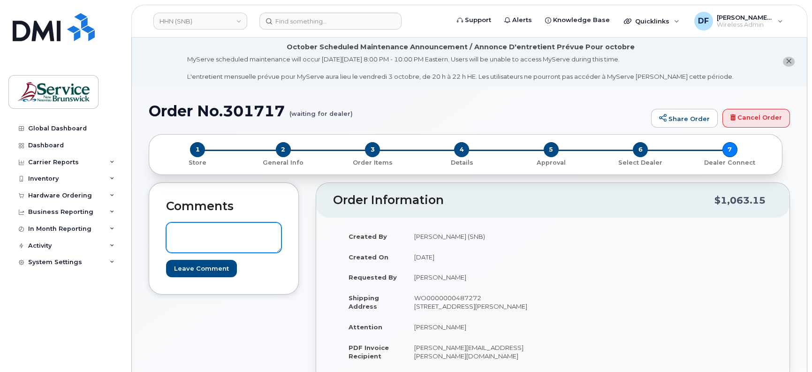
click at [192, 241] on textarea at bounding box center [223, 237] width 115 height 31
type textarea "P"
click at [215, 223] on textarea at bounding box center [223, 237] width 115 height 31
type textarea "Client asked to put the number on eSIM, if possible"
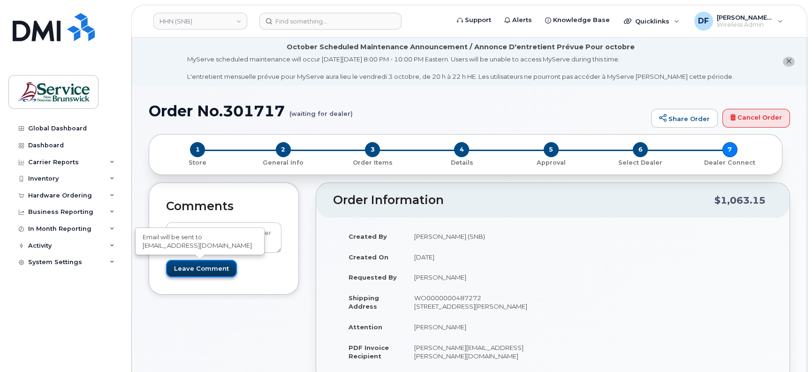
click at [204, 261] on input "Leave Comment" at bounding box center [201, 268] width 71 height 17
type input "Create Event"
